Goal: Information Seeking & Learning: Learn about a topic

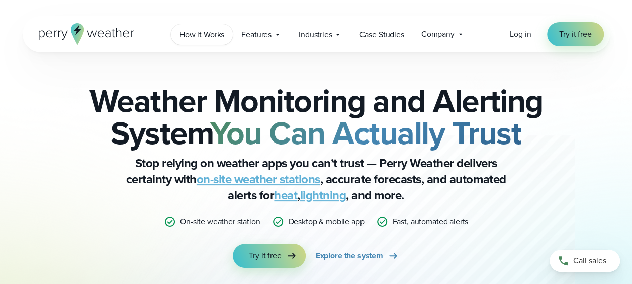
click at [220, 34] on span "How it Works" at bounding box center [202, 35] width 45 height 12
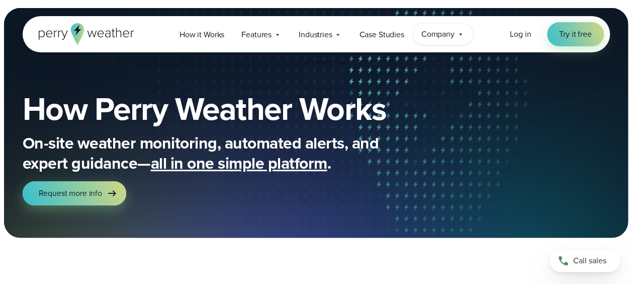
click at [440, 38] on span "Company" at bounding box center [438, 34] width 33 height 12
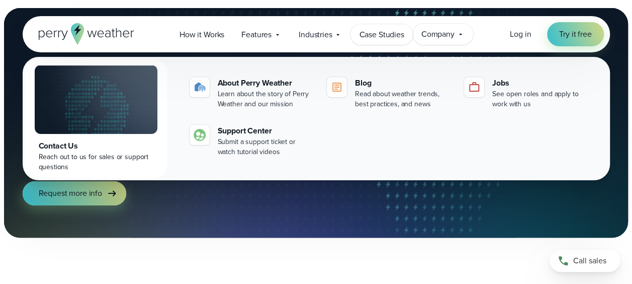
click at [391, 38] on span "Case Studies" at bounding box center [381, 35] width 45 height 12
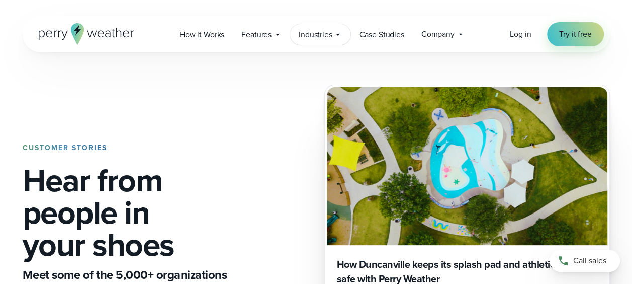
click at [333, 35] on span "Industries" at bounding box center [316, 35] width 34 height 12
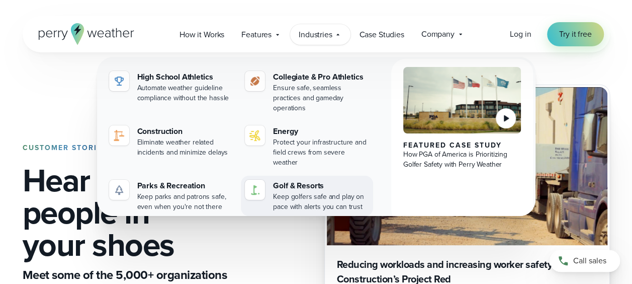
click at [285, 180] on div "Golf & Resorts" at bounding box center [321, 186] width 96 height 12
